Goal: Find specific page/section: Find specific page/section

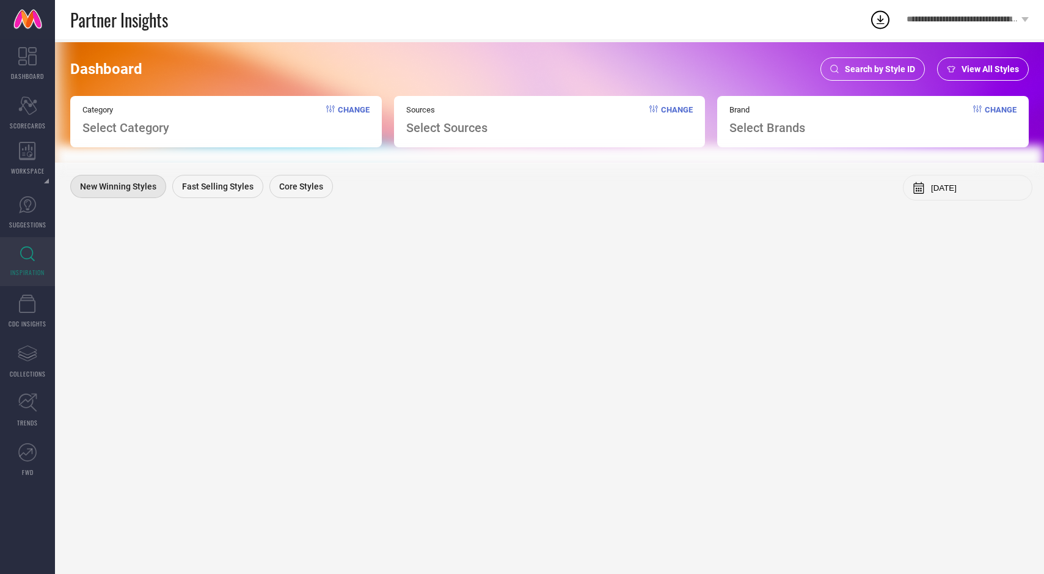
click at [888, 72] on span "Search by Style ID" at bounding box center [880, 69] width 70 height 10
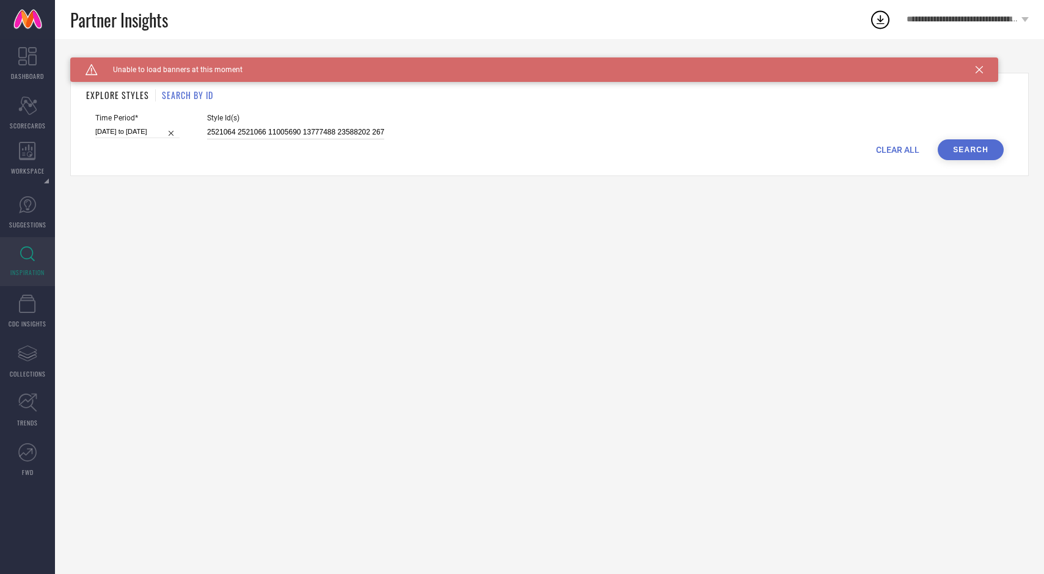
click at [312, 129] on input "2521064 2521066 11005690 13777488 23588202 26726856 29920448 32522898" at bounding box center [295, 132] width 177 height 14
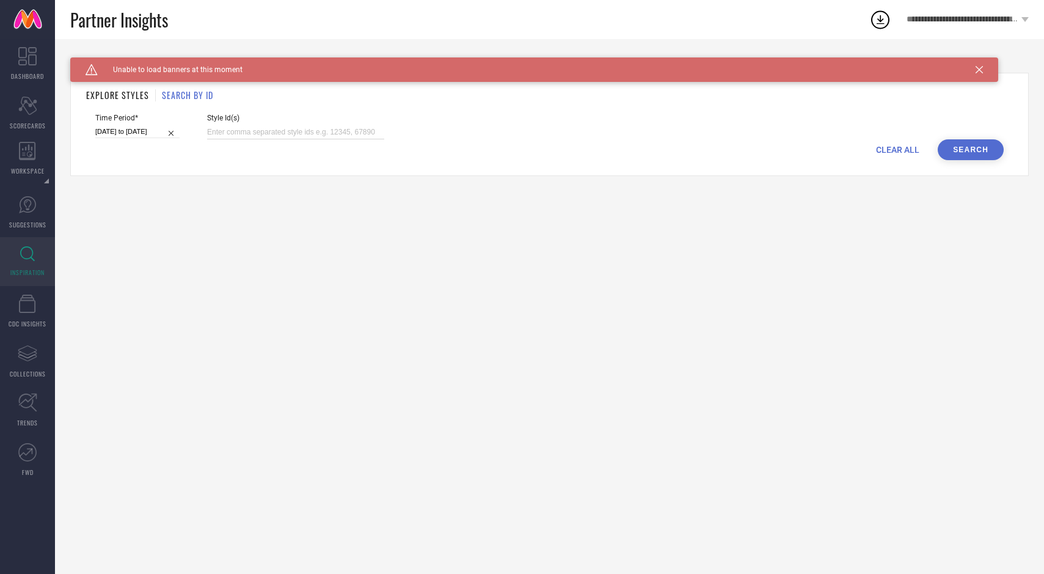
paste input "33283222"
type input "33283222"
click at [973, 150] on button "Search" at bounding box center [971, 149] width 66 height 21
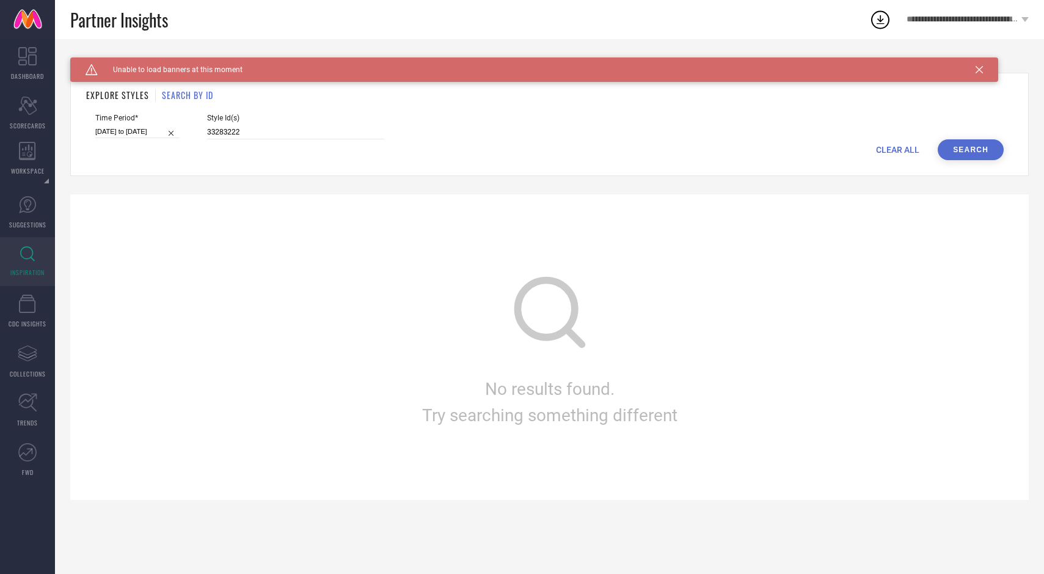
click at [131, 128] on input "[DATE] to [DATE]" at bounding box center [137, 131] width 84 height 13
select select "5"
select select "2025"
select select "6"
select select "2025"
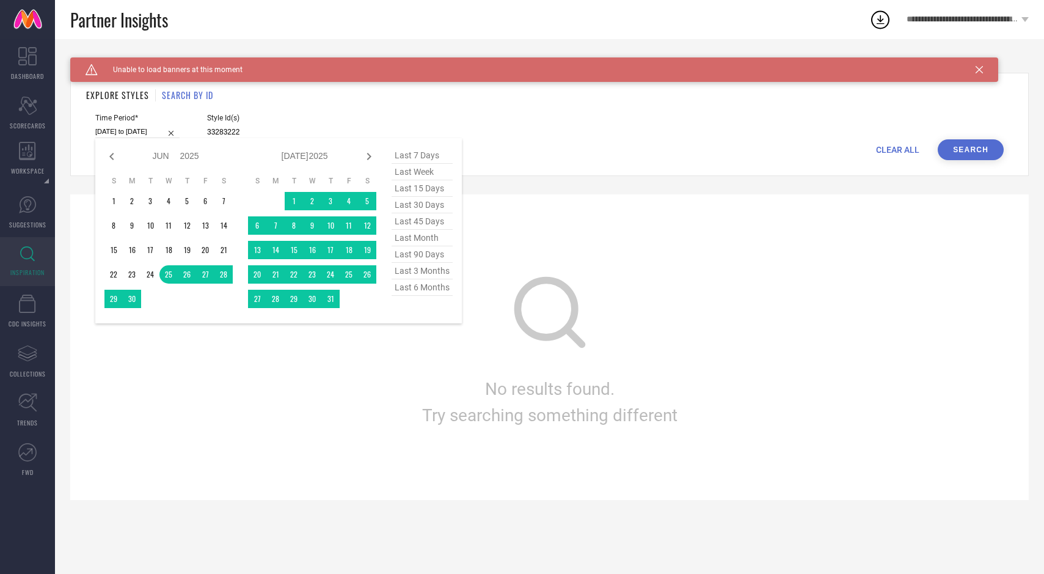
click at [416, 224] on span "last 45 days" at bounding box center [422, 221] width 61 height 16
type input "[DATE] to [DATE]"
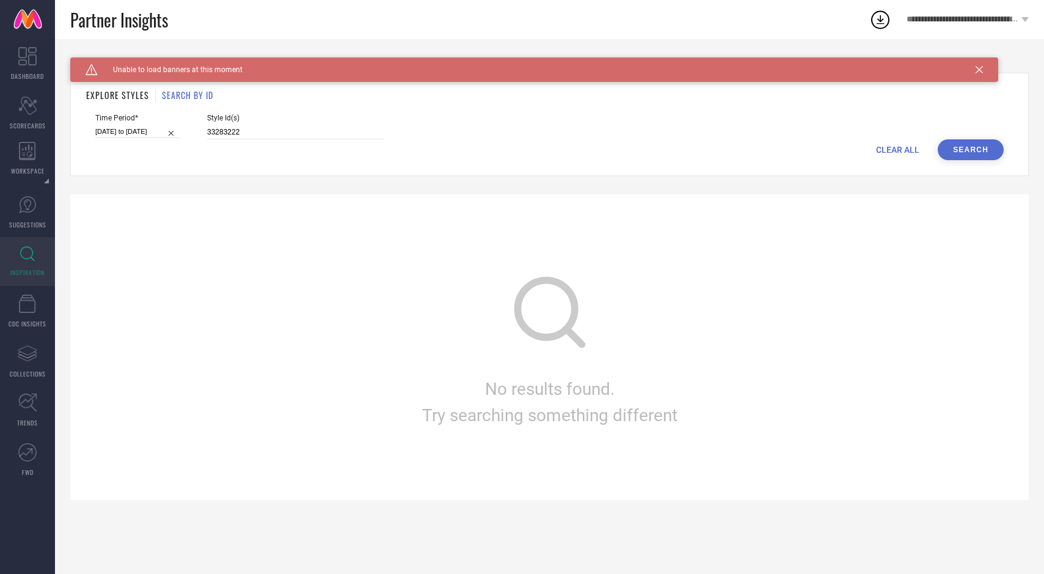
click at [986, 142] on button "Search" at bounding box center [971, 149] width 66 height 21
click at [980, 64] on div "Caution Created with Sketch. Unable to load banners at this moment" at bounding box center [534, 69] width 928 height 24
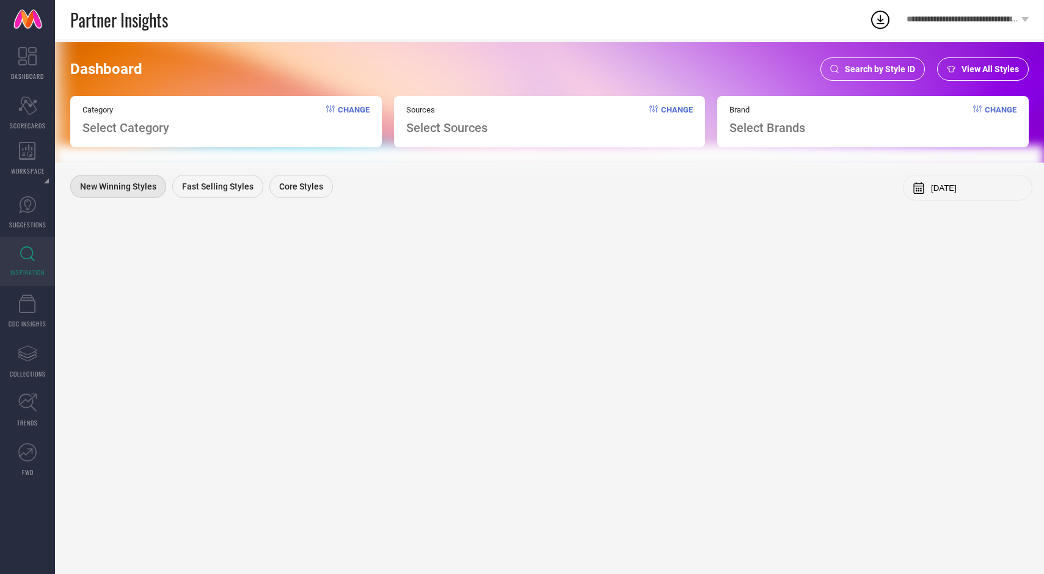
click at [868, 73] on span "Search by Style ID" at bounding box center [880, 69] width 70 height 10
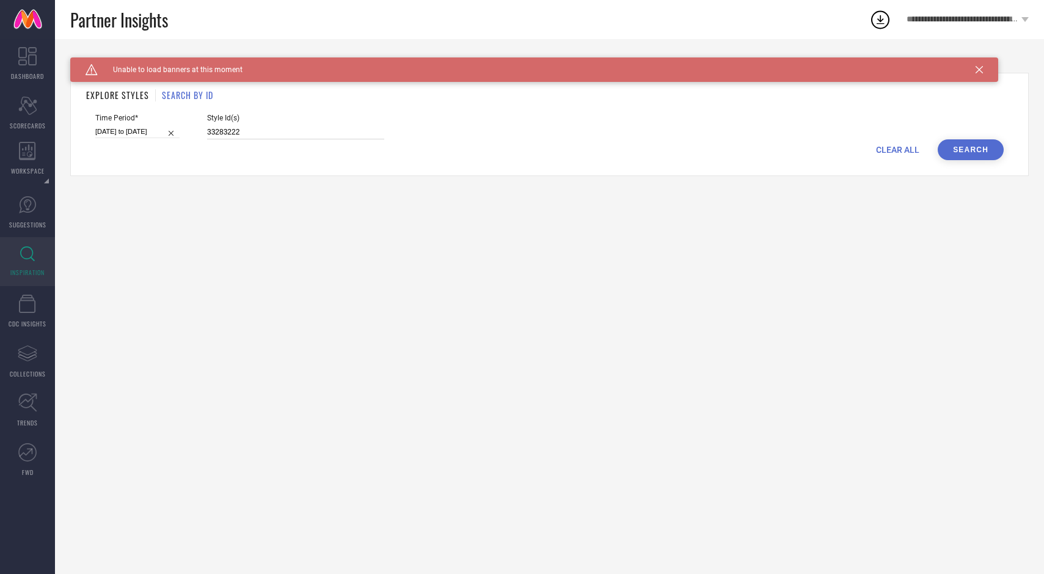
click at [317, 130] on input "33283222" at bounding box center [295, 132] width 177 height 14
click at [970, 147] on button "Search" at bounding box center [971, 149] width 66 height 21
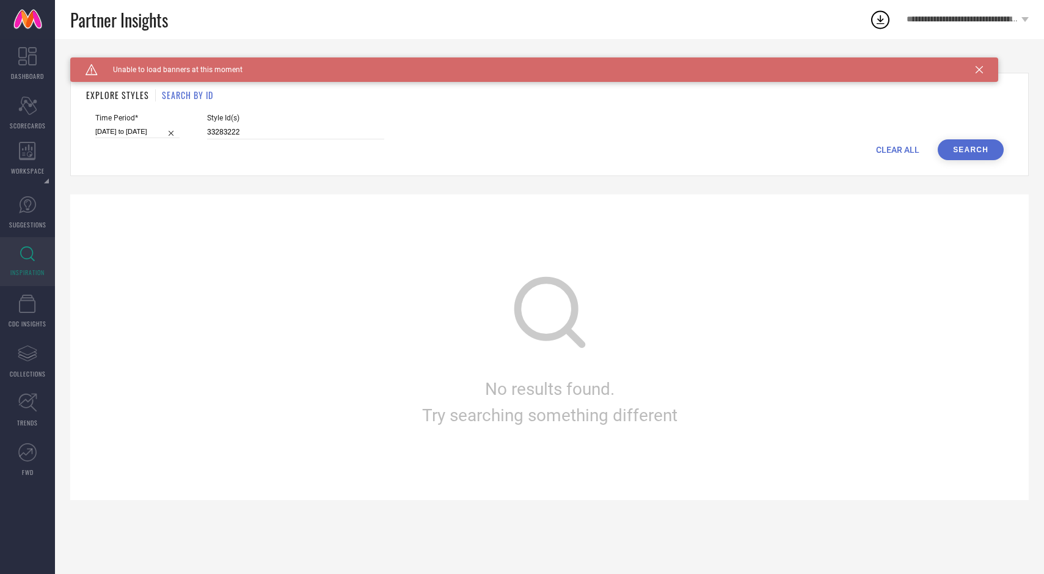
click at [139, 126] on input "[DATE] to [DATE]" at bounding box center [137, 131] width 84 height 13
select select "7"
select select "2025"
select select "8"
select select "2025"
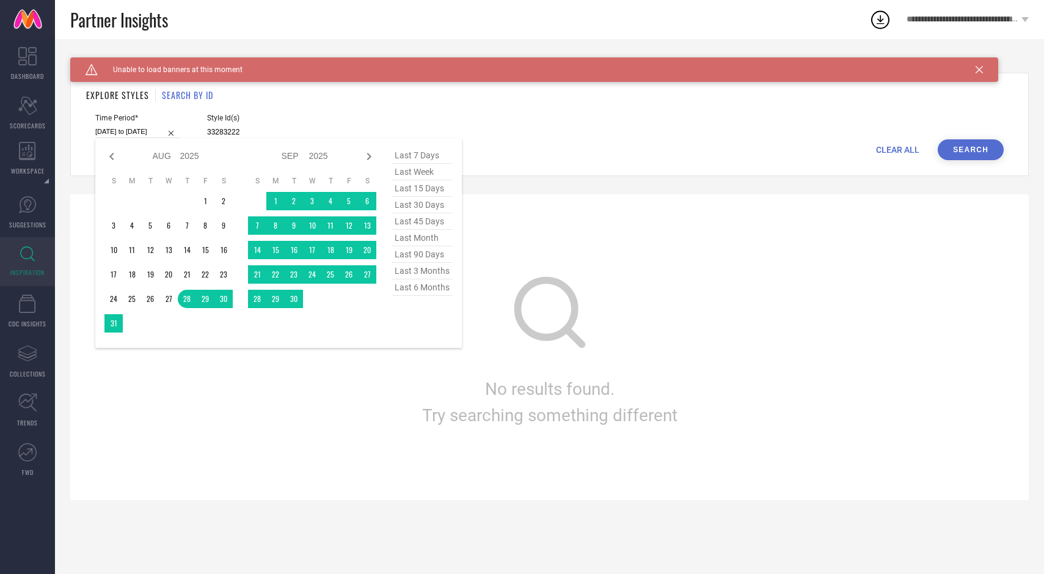
click at [417, 222] on span "last 45 days" at bounding box center [422, 221] width 61 height 16
type input "[DATE] to [DATE]"
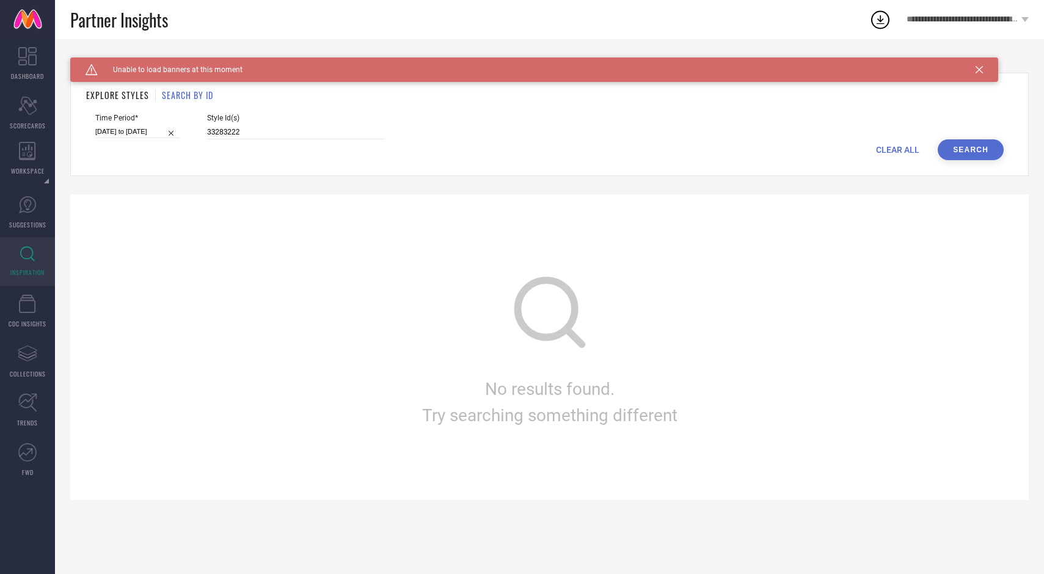
click at [956, 147] on button "Search" at bounding box center [971, 149] width 66 height 21
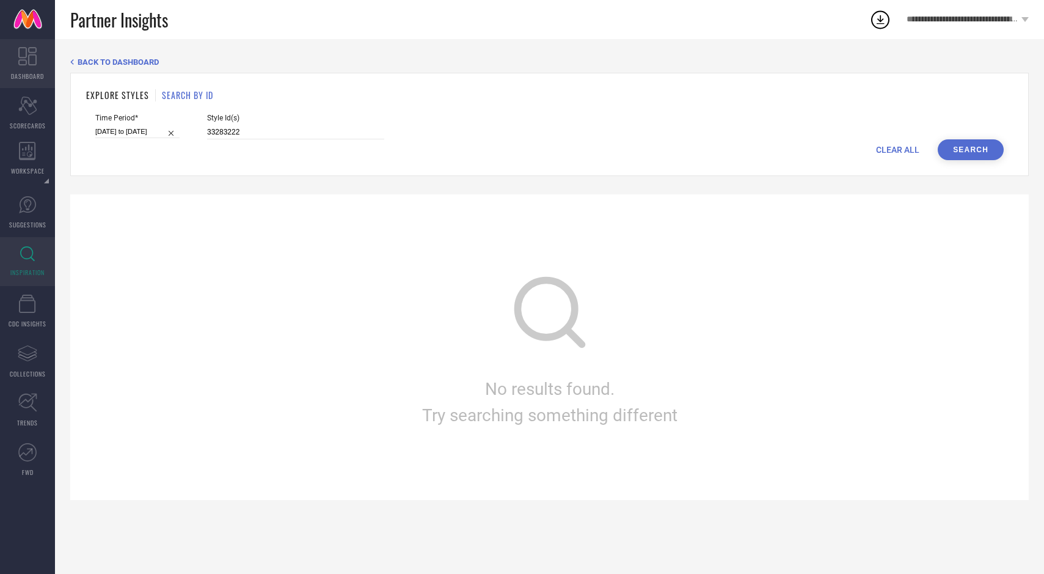
click at [29, 59] on icon at bounding box center [27, 56] width 18 height 18
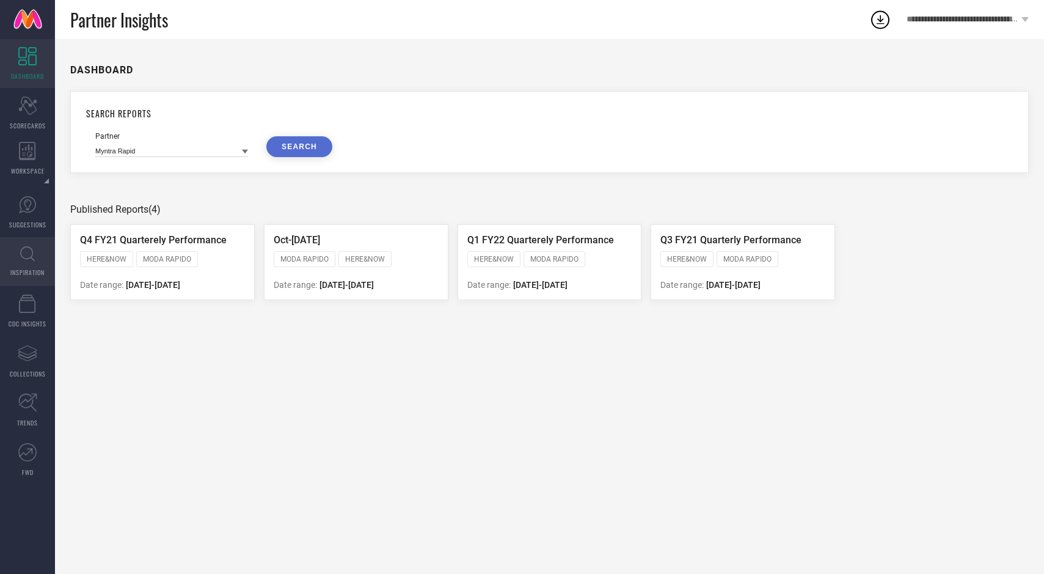
click at [33, 260] on icon at bounding box center [27, 253] width 15 height 15
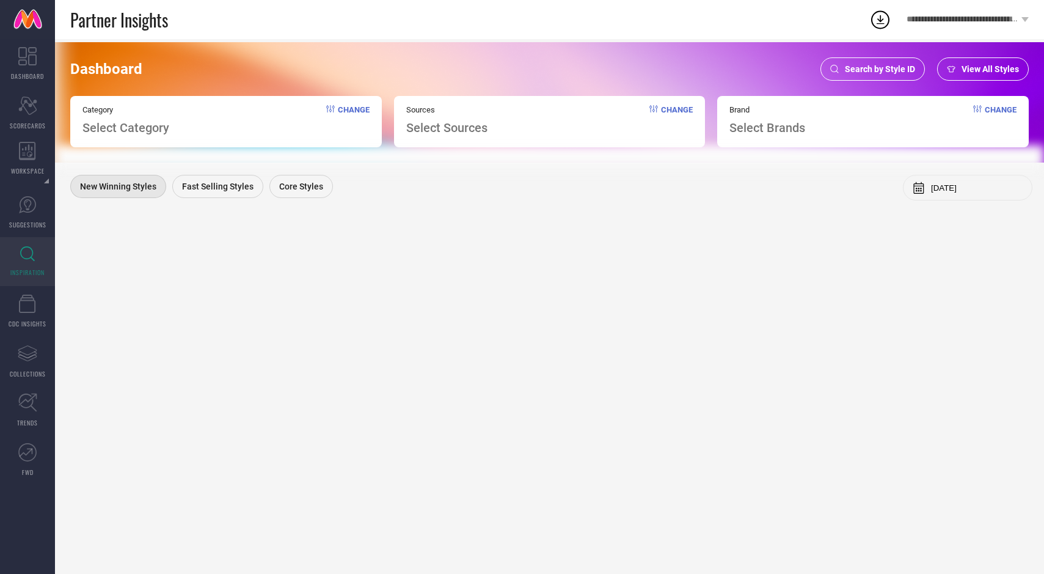
click at [970, 71] on span "View All Styles" at bounding box center [990, 69] width 57 height 10
